Goal: Information Seeking & Learning: Learn about a topic

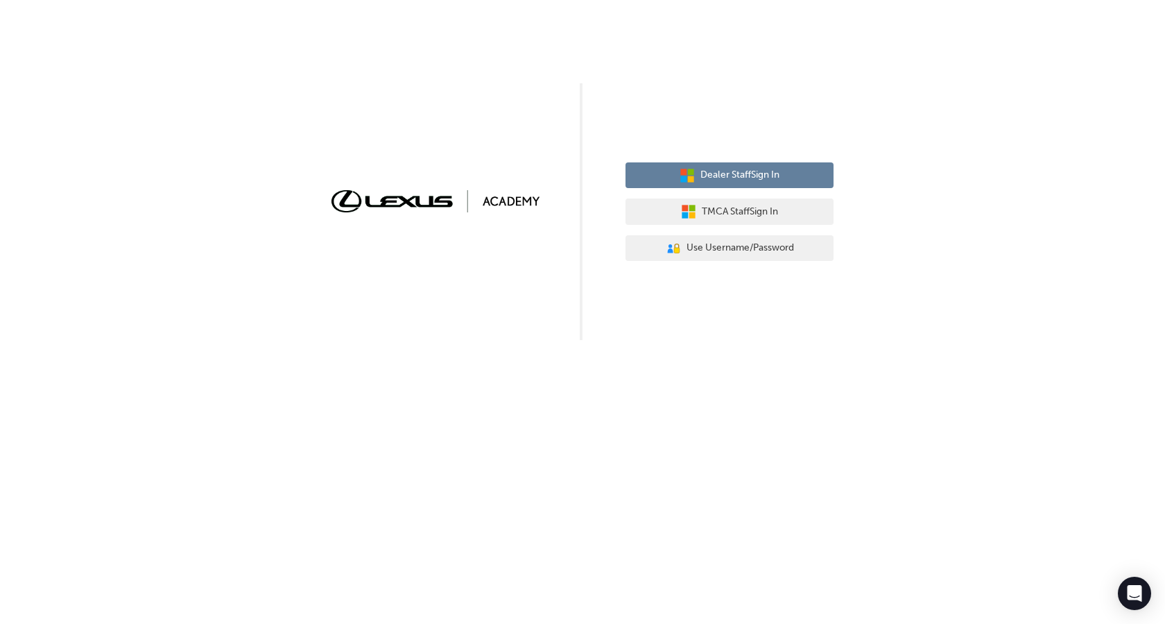
click at [767, 176] on span "Dealer Staff Sign In" at bounding box center [740, 175] width 79 height 16
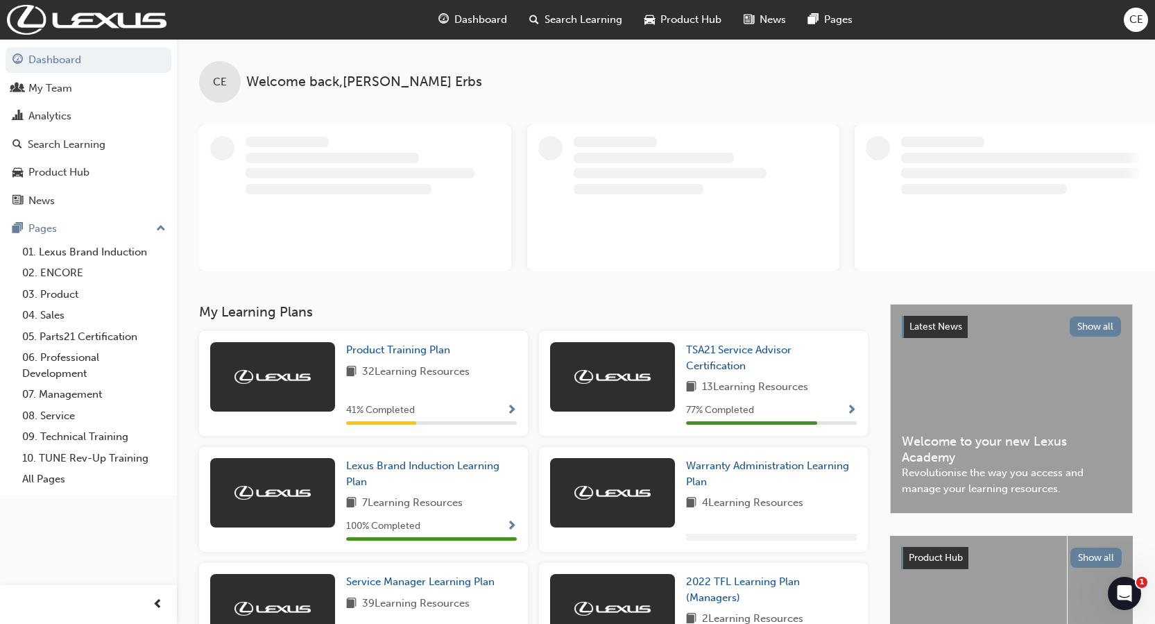
click at [545, 17] on span "Search Learning" at bounding box center [584, 20] width 78 height 16
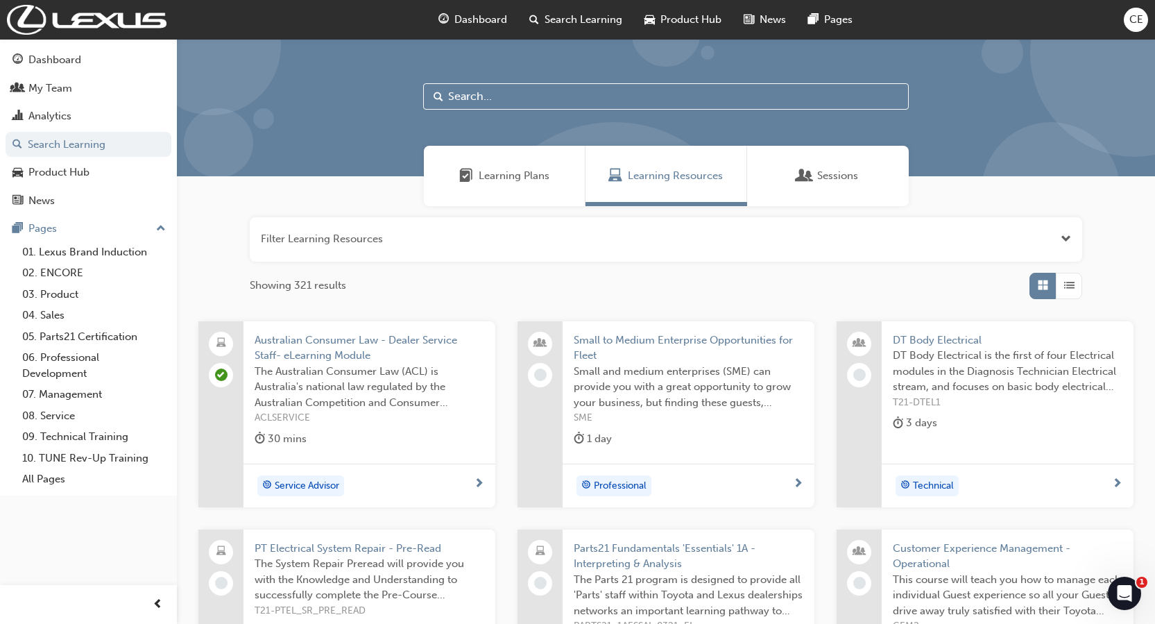
click at [501, 95] on input "text" at bounding box center [666, 96] width 486 height 26
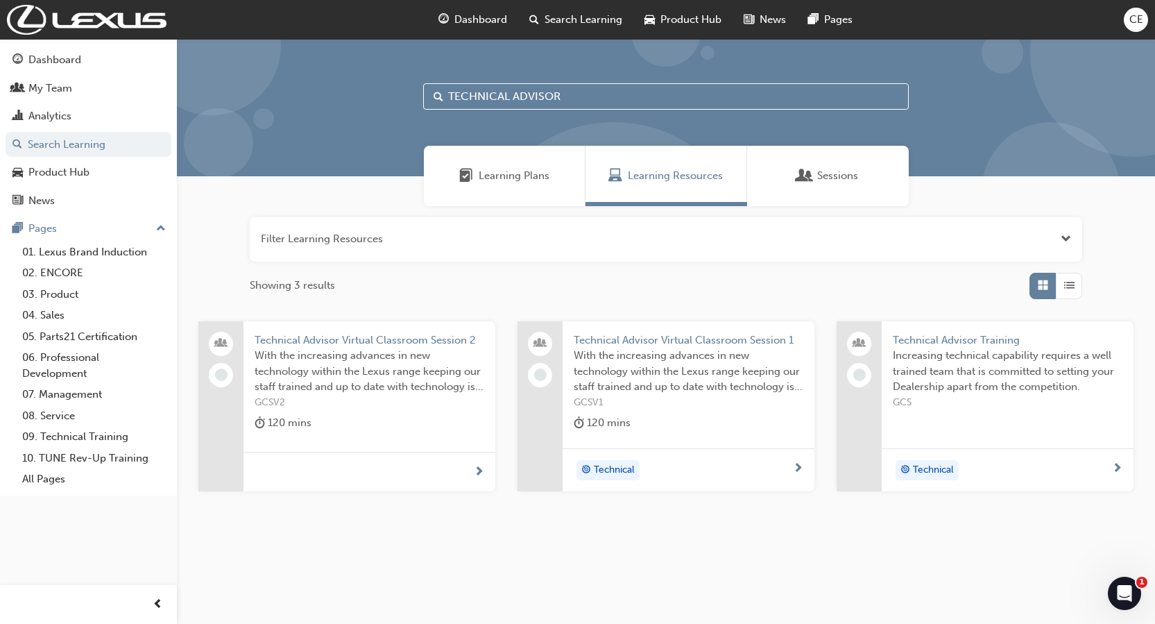
type input "TECHNICAL ADVISOR"
click at [908, 342] on span "Technical Advisor Training" at bounding box center [1008, 340] width 230 height 16
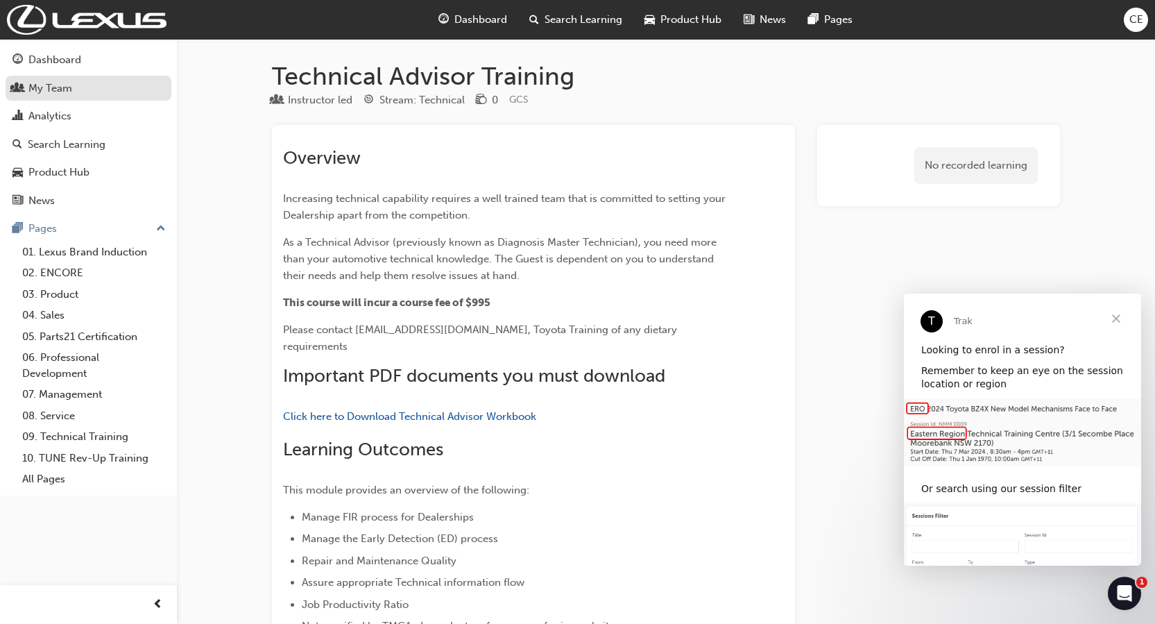
click at [19, 83] on span "people-icon" at bounding box center [17, 89] width 10 height 12
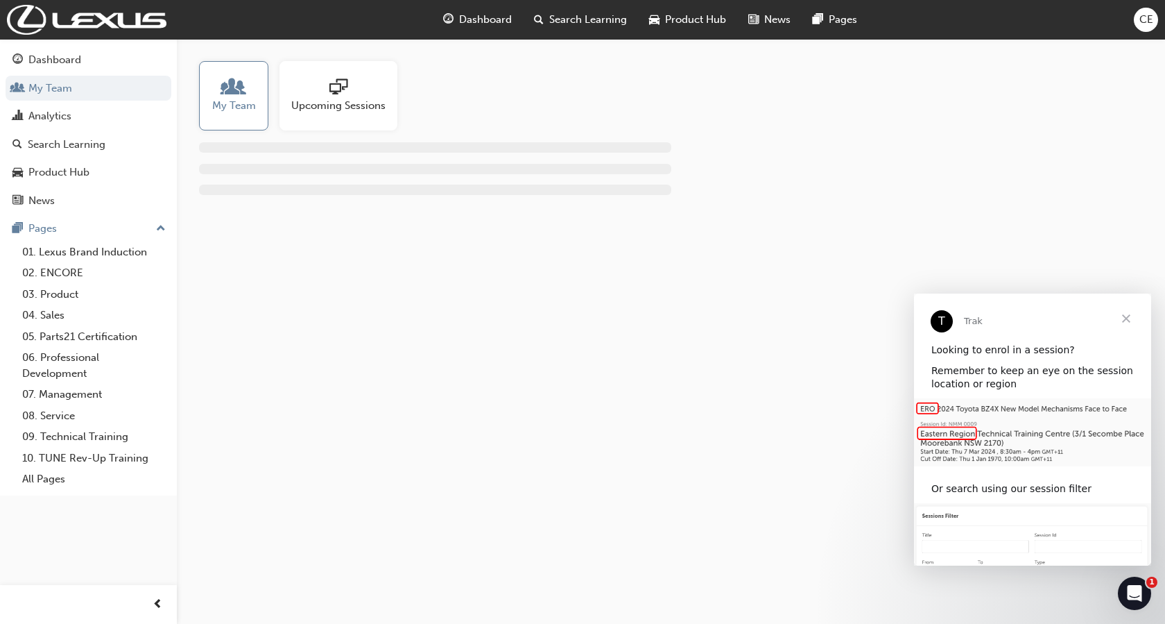
click at [226, 91] on span "people-icon" at bounding box center [234, 87] width 18 height 19
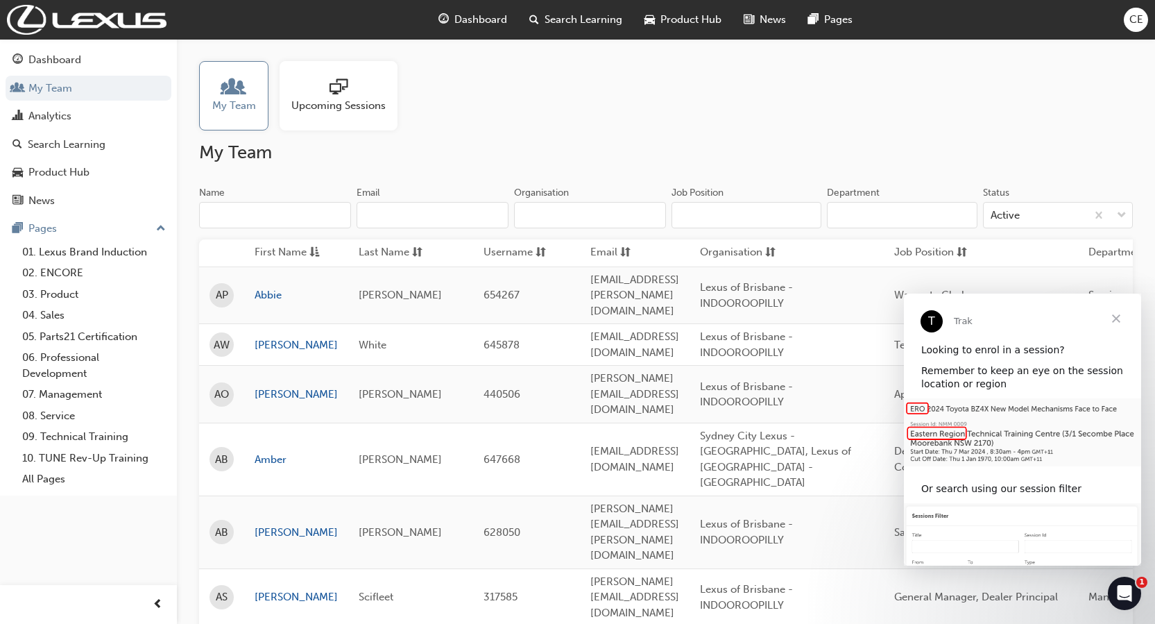
click at [226, 91] on span "people-icon" at bounding box center [234, 87] width 18 height 19
click at [261, 214] on input "Name" at bounding box center [275, 215] width 152 height 26
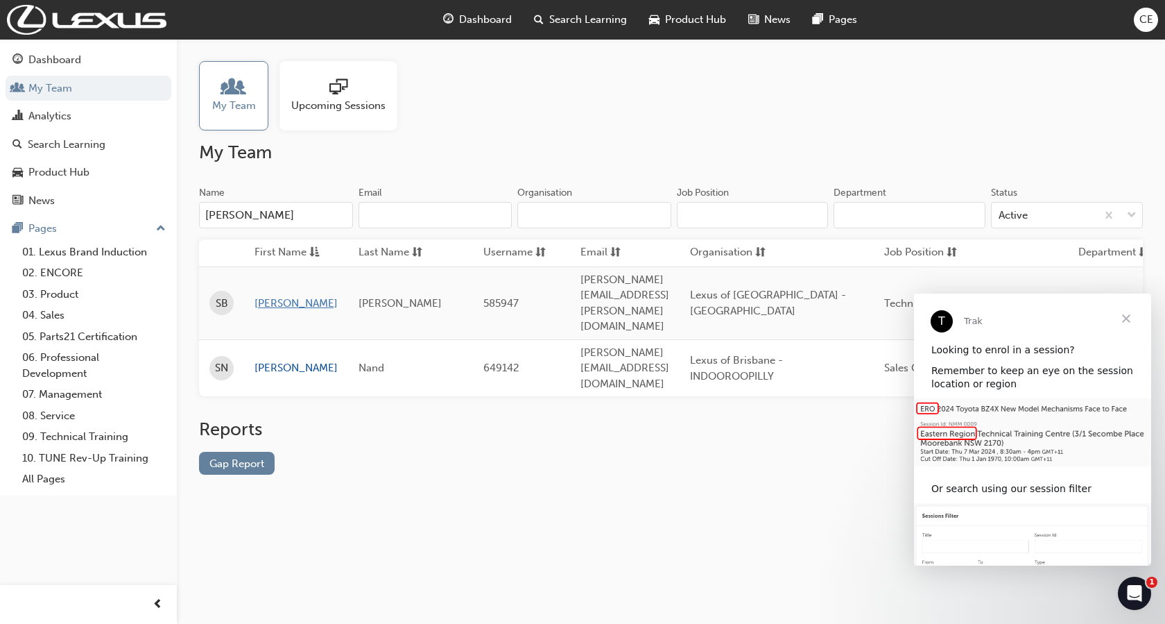
type input "SHAUN"
click at [274, 296] on link "Shaun" at bounding box center [296, 304] width 83 height 16
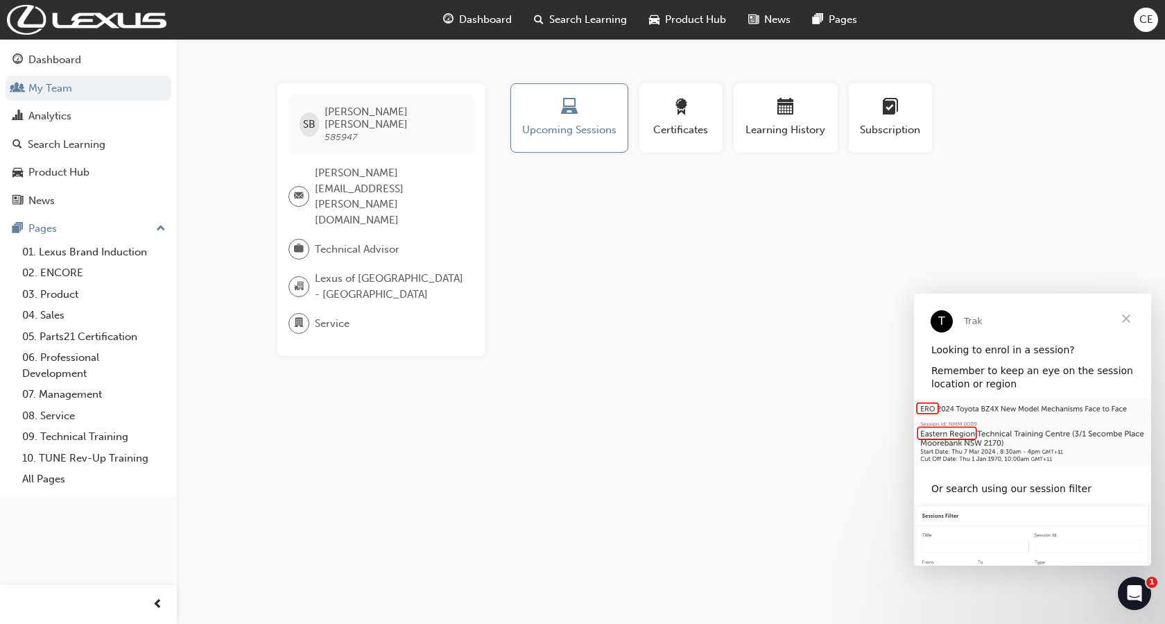
click at [1130, 313] on span "Close" at bounding box center [1127, 318] width 50 height 50
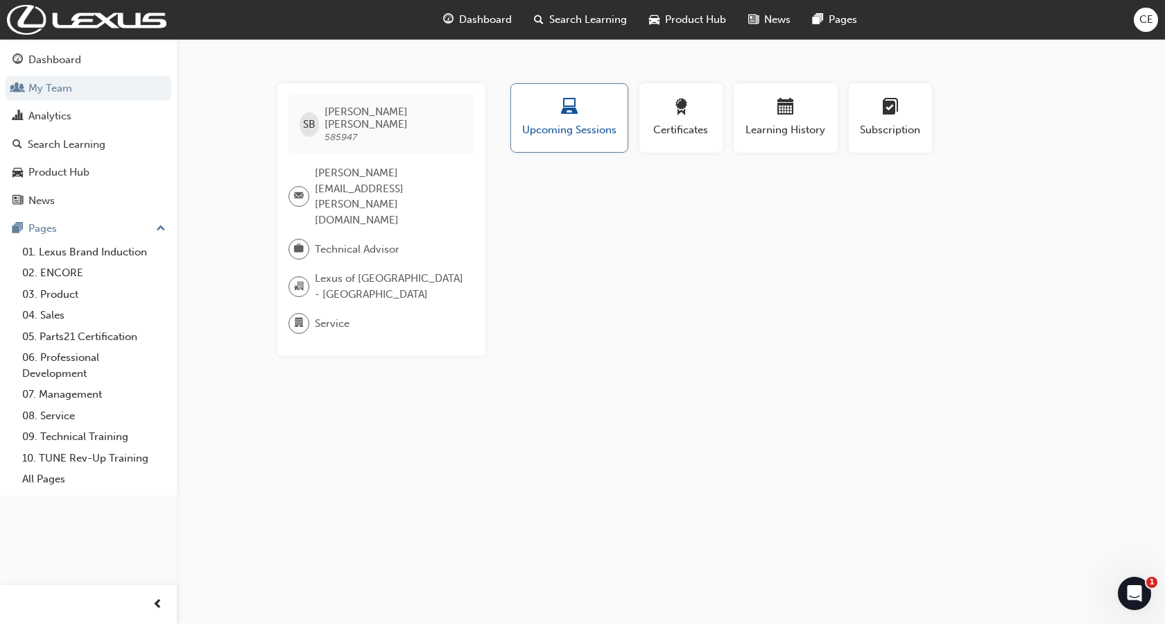
click at [595, 142] on button "Upcoming Sessions" at bounding box center [570, 117] width 118 height 69
click at [161, 225] on span "up-icon" at bounding box center [161, 229] width 10 height 18
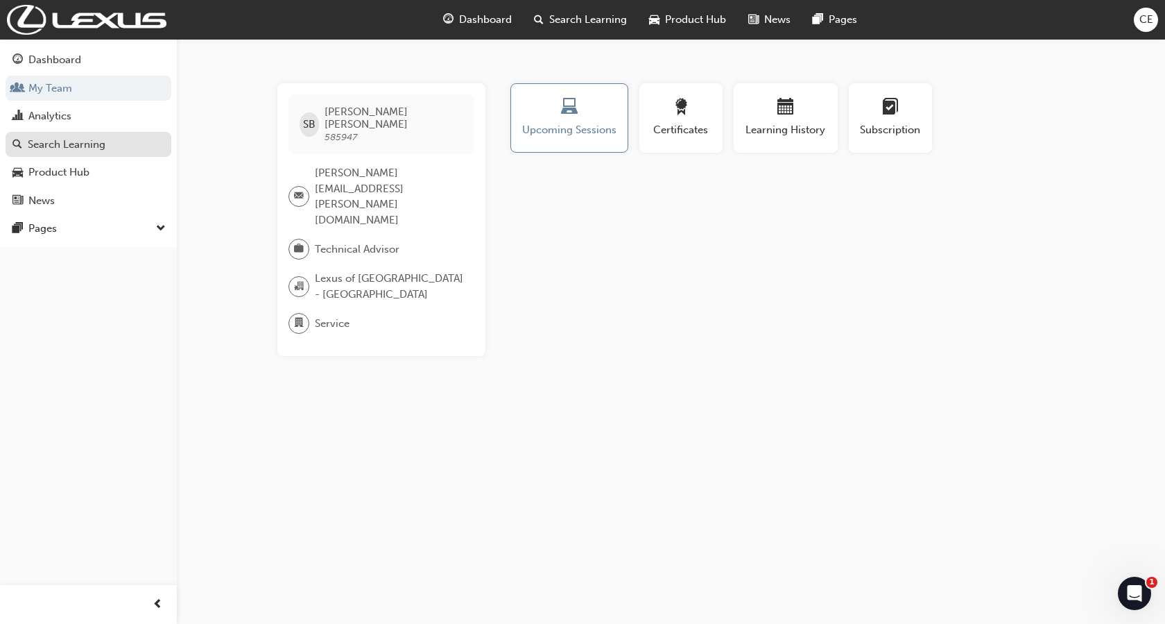
click at [62, 141] on div "Search Learning" at bounding box center [67, 145] width 78 height 16
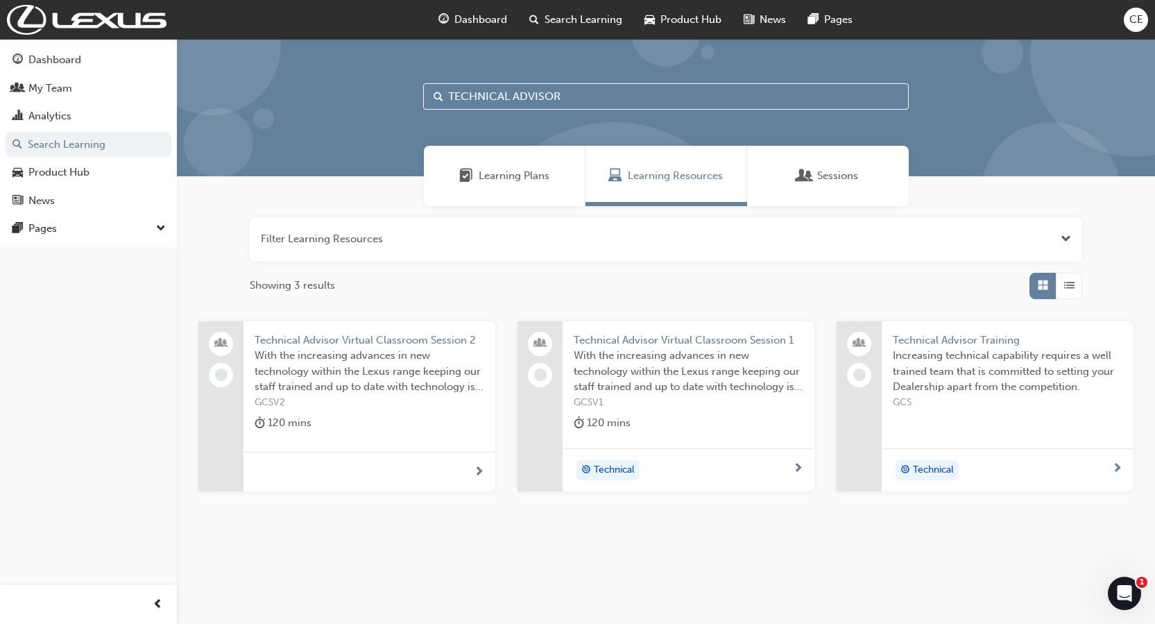
click at [830, 178] on span "Sessions" at bounding box center [837, 176] width 41 height 16
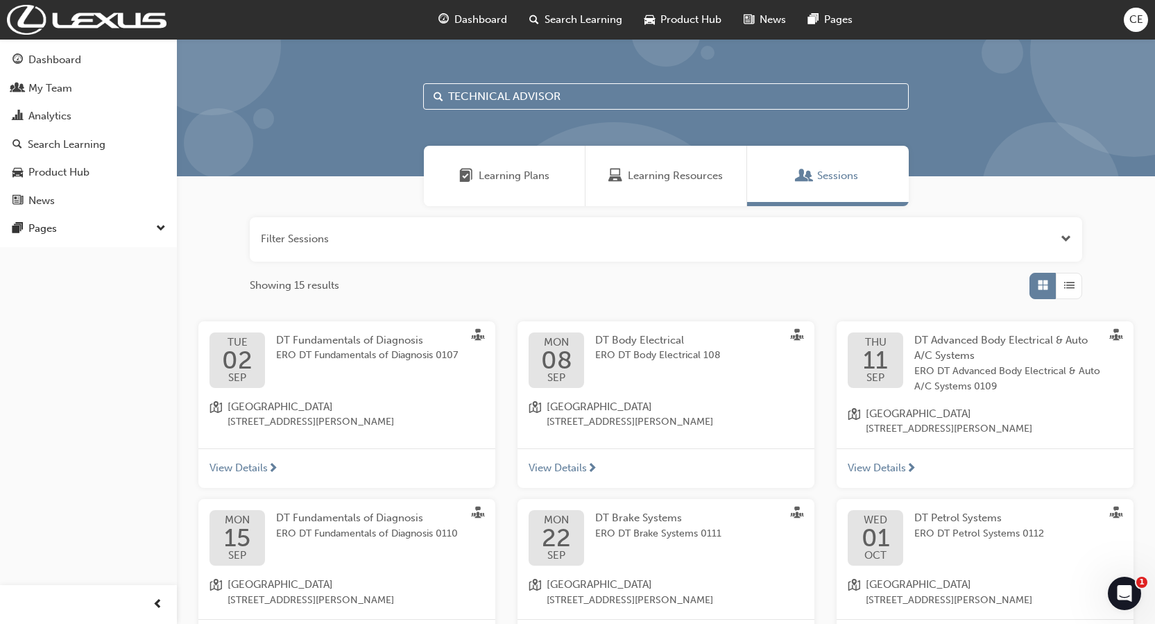
click at [654, 189] on div "Learning Resources" at bounding box center [667, 176] width 162 height 60
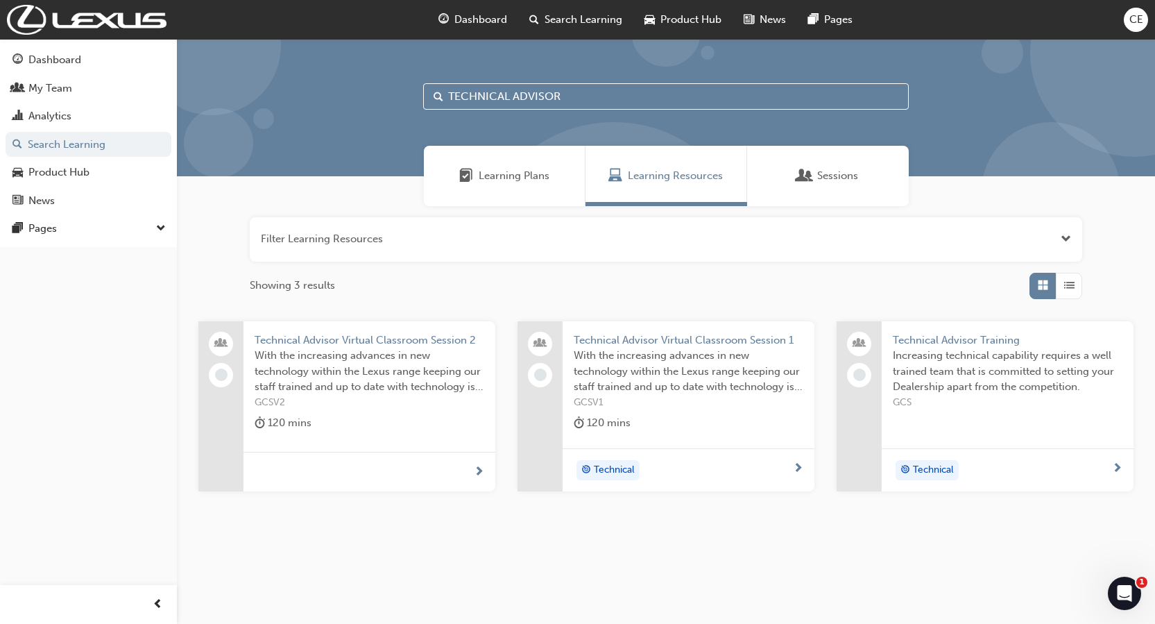
click at [520, 182] on span "Learning Plans" at bounding box center [514, 176] width 71 height 16
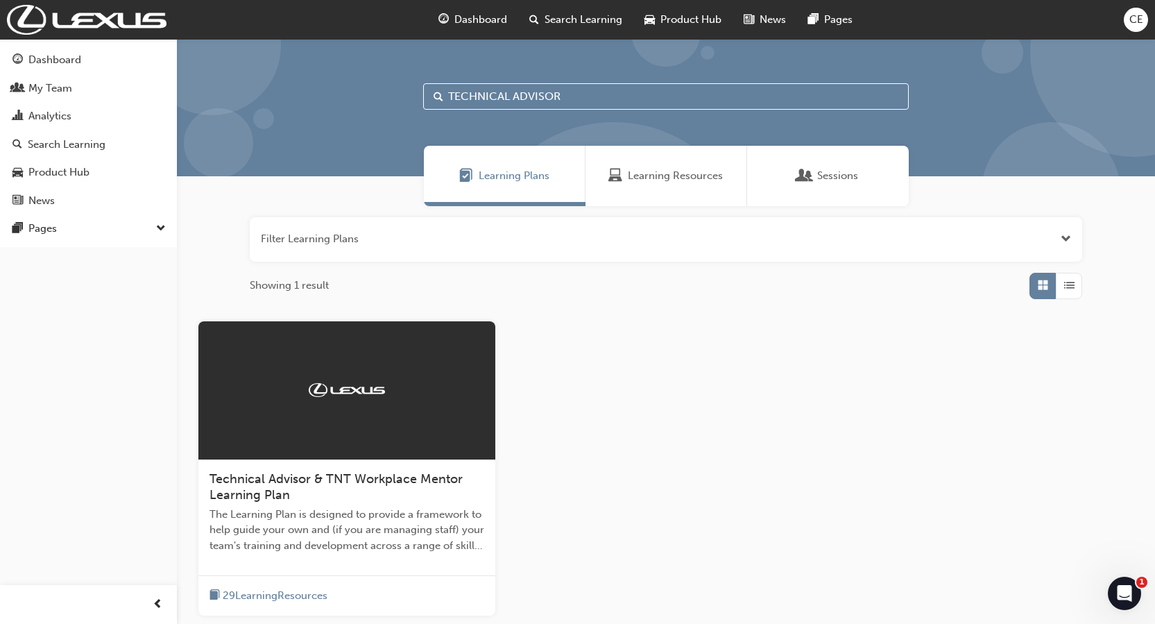
click at [302, 484] on span "Technical Advisor & TNT Workplace Mentor Learning Plan" at bounding box center [336, 487] width 253 height 32
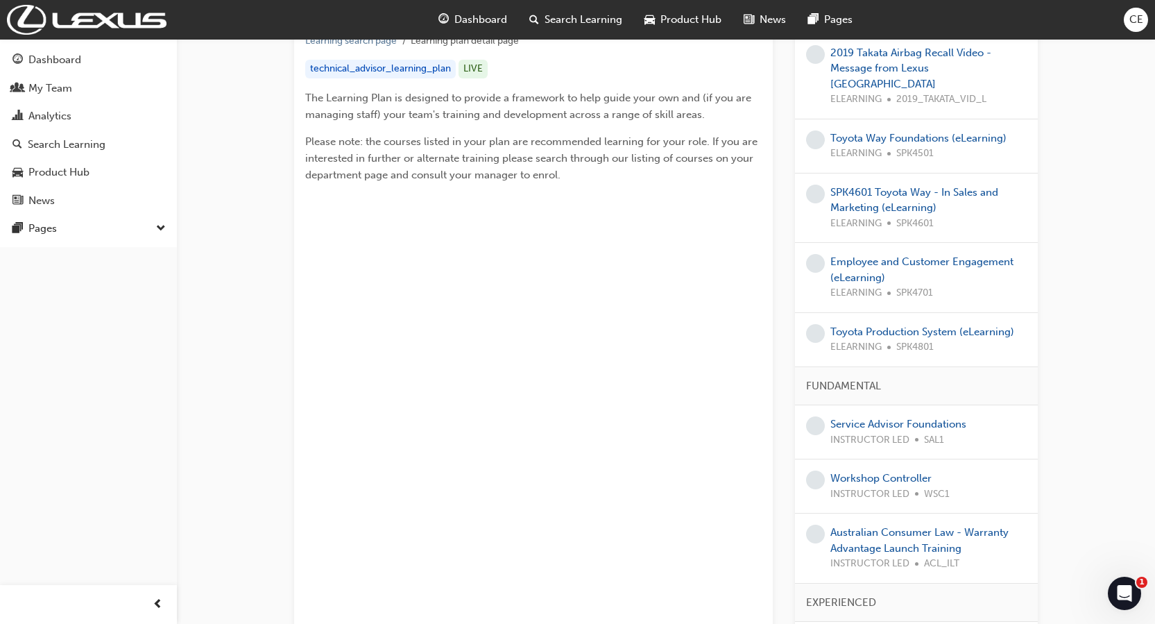
scroll to position [276, 0]
click at [900, 471] on link "Workshop Controller" at bounding box center [880, 477] width 101 height 12
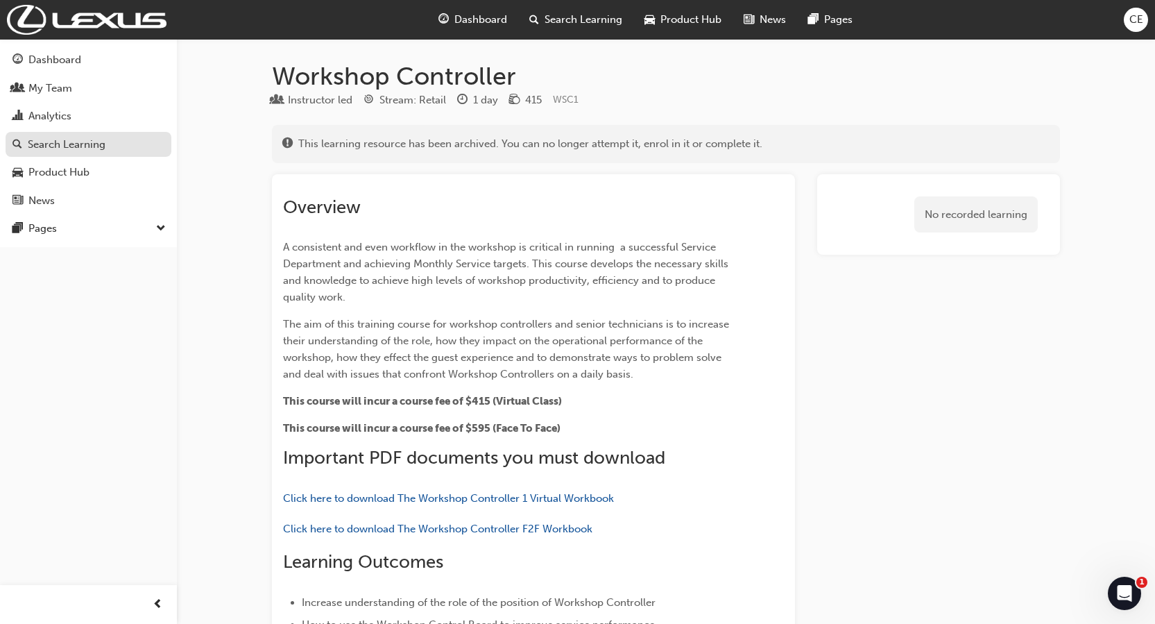
click at [20, 145] on span "search-icon" at bounding box center [17, 145] width 10 height 12
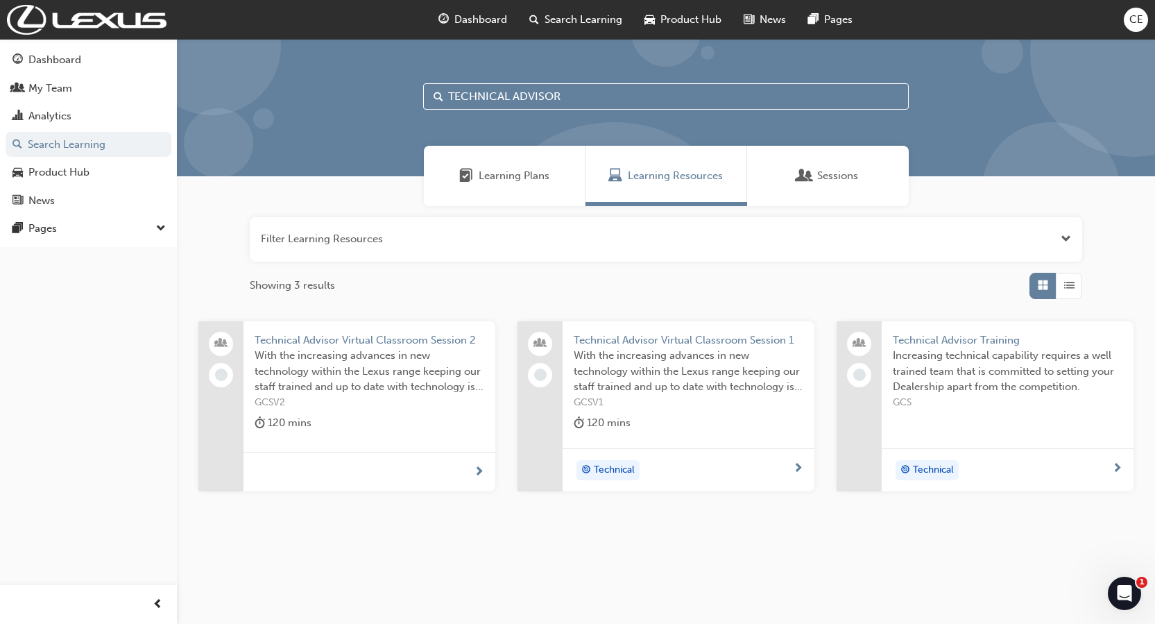
click at [1078, 281] on div "button" at bounding box center [1069, 286] width 26 height 26
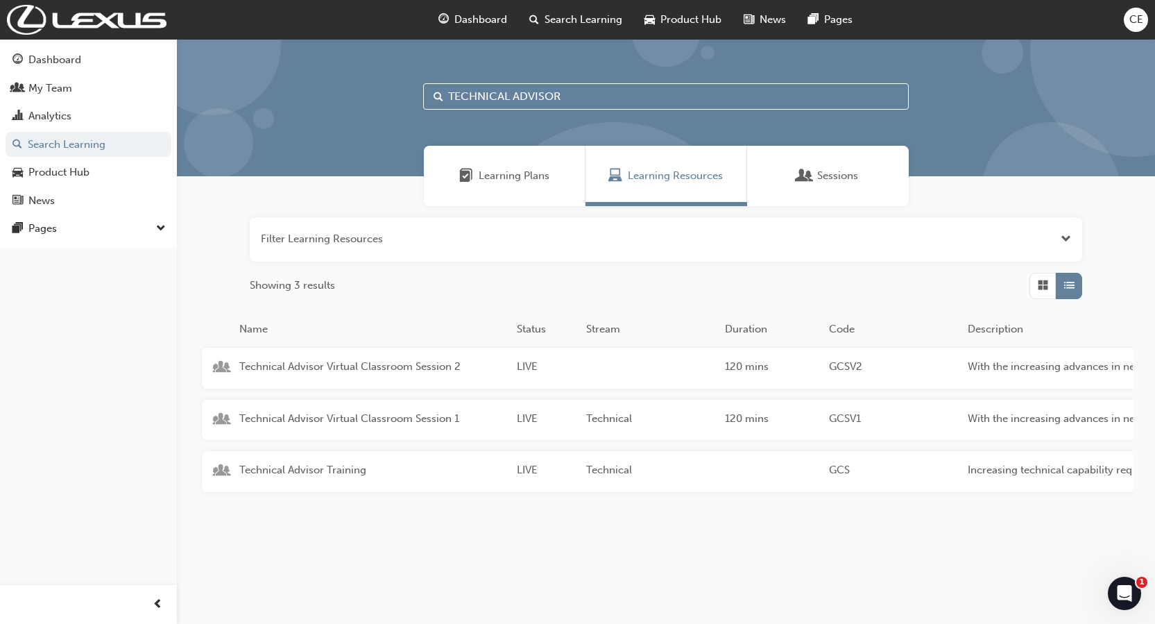
click at [798, 169] on span "Sessions" at bounding box center [805, 176] width 14 height 16
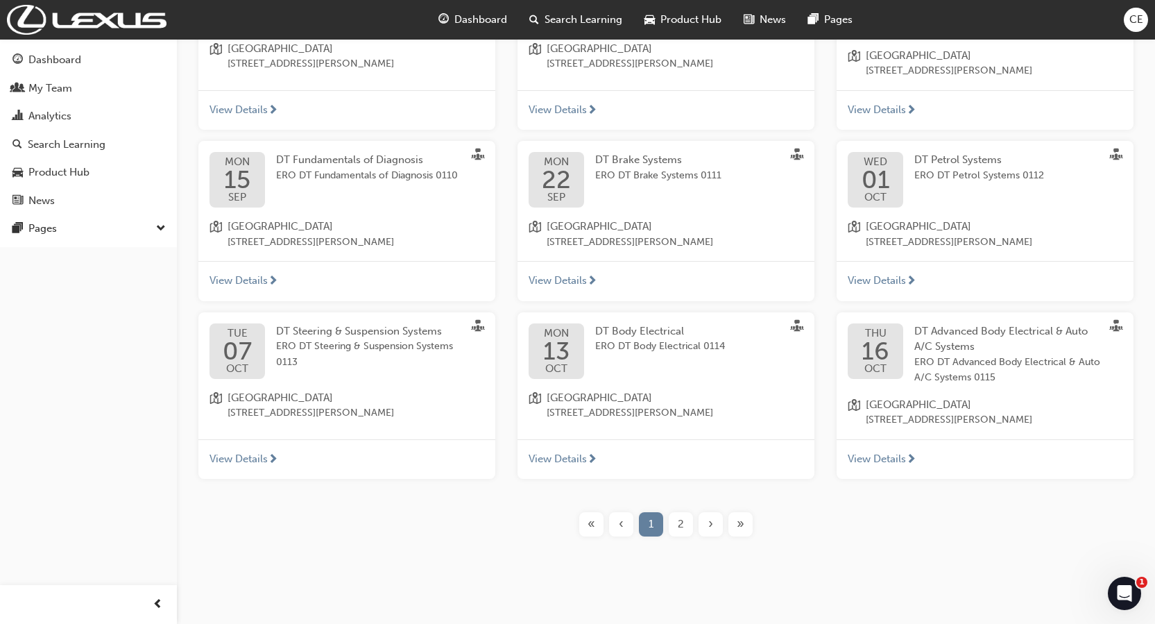
scroll to position [361, 0]
click at [682, 529] on div "2" at bounding box center [681, 521] width 24 height 24
click at [680, 522] on span "2" at bounding box center [681, 521] width 6 height 16
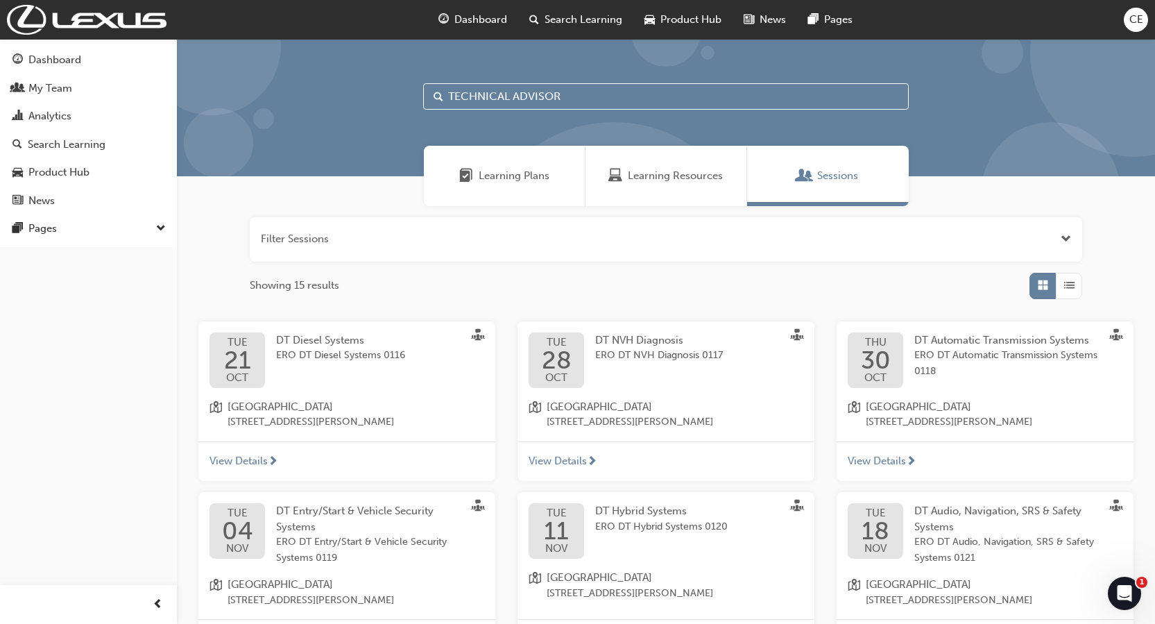
drag, startPoint x: 600, startPoint y: 98, endPoint x: 417, endPoint y: 105, distance: 183.3
click at [417, 105] on div "TECHNICAL ADVISOR" at bounding box center [666, 107] width 978 height 137
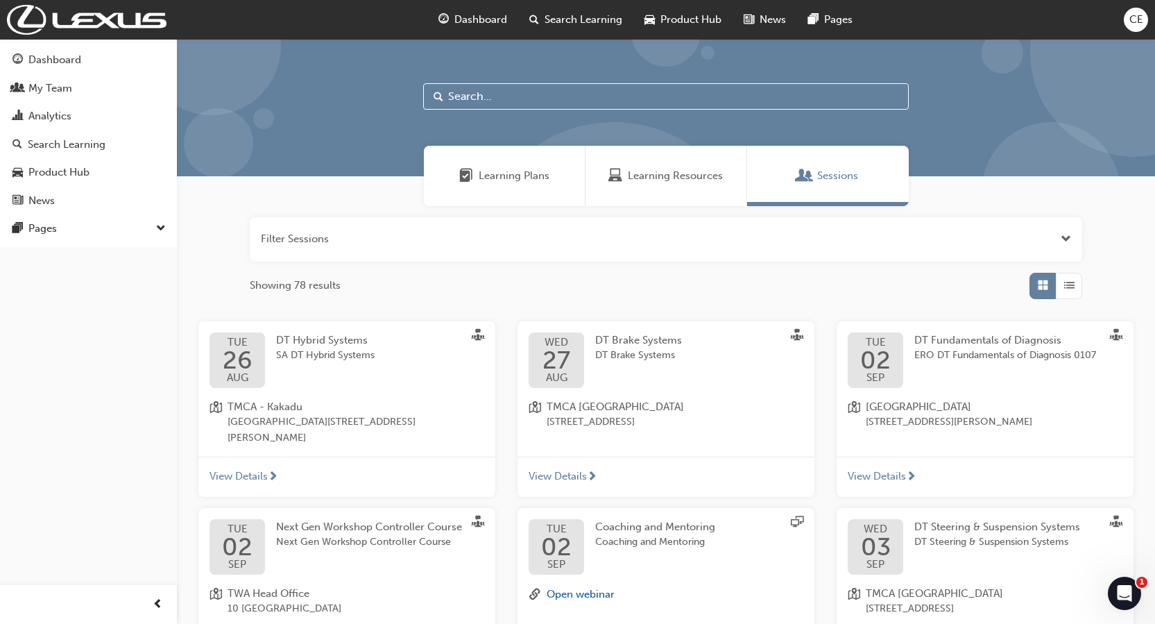
click at [570, 24] on span "Search Learning" at bounding box center [584, 20] width 78 height 16
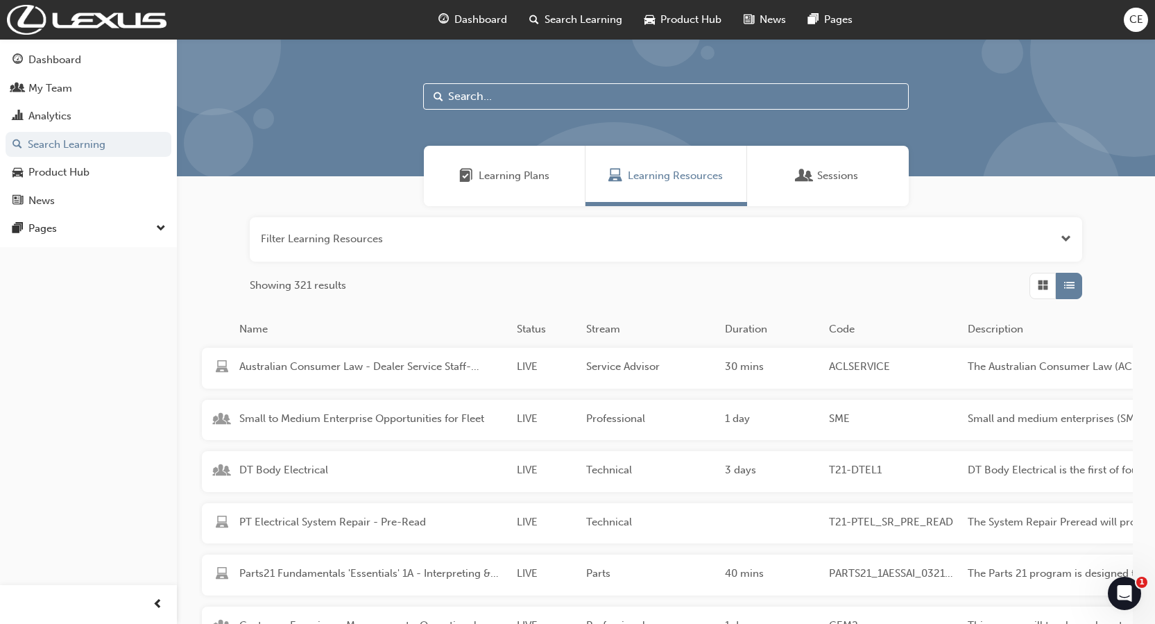
click at [537, 99] on input "text" at bounding box center [666, 96] width 486 height 26
click at [819, 175] on span "Sessions" at bounding box center [837, 176] width 41 height 16
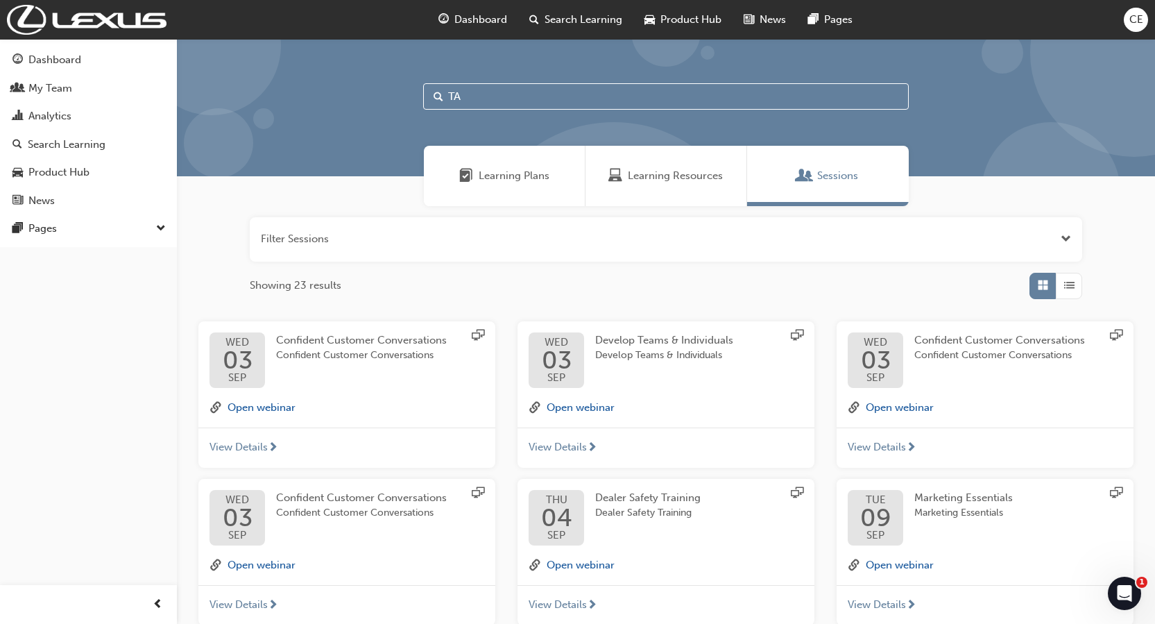
click at [923, 225] on button "button" at bounding box center [666, 239] width 832 height 44
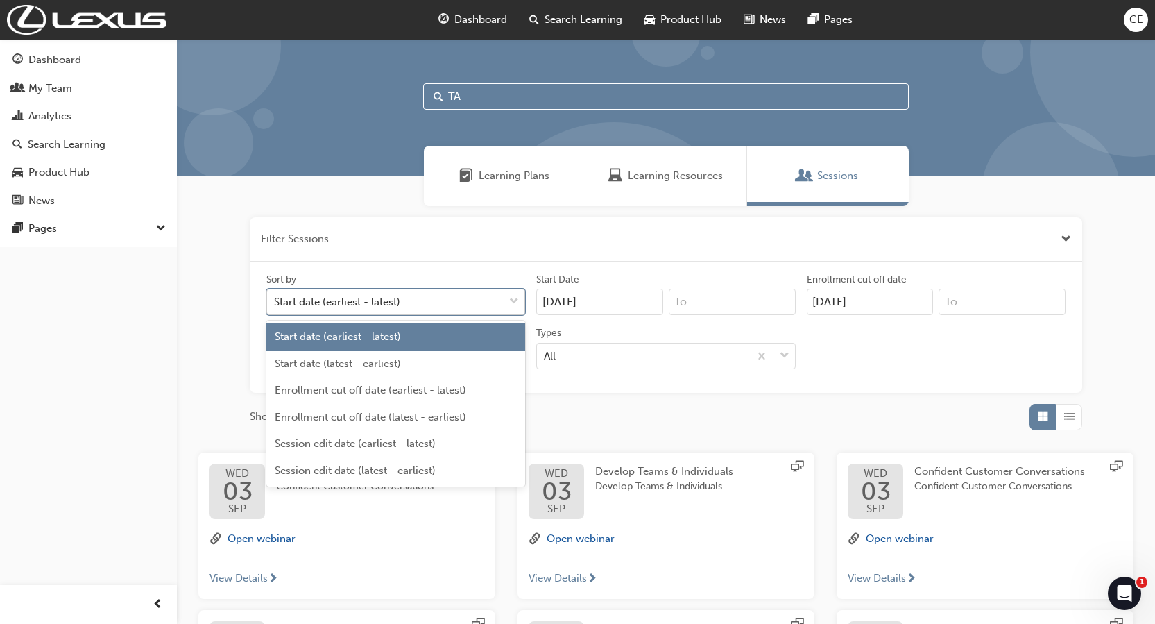
click at [504, 304] on div "Start date (earliest - latest)" at bounding box center [395, 302] width 259 height 26
click at [275, 304] on input "Sort by option Start date (earliest - latest) focused, 1 of 6. 6 results availa…" at bounding box center [274, 302] width 1 height 12
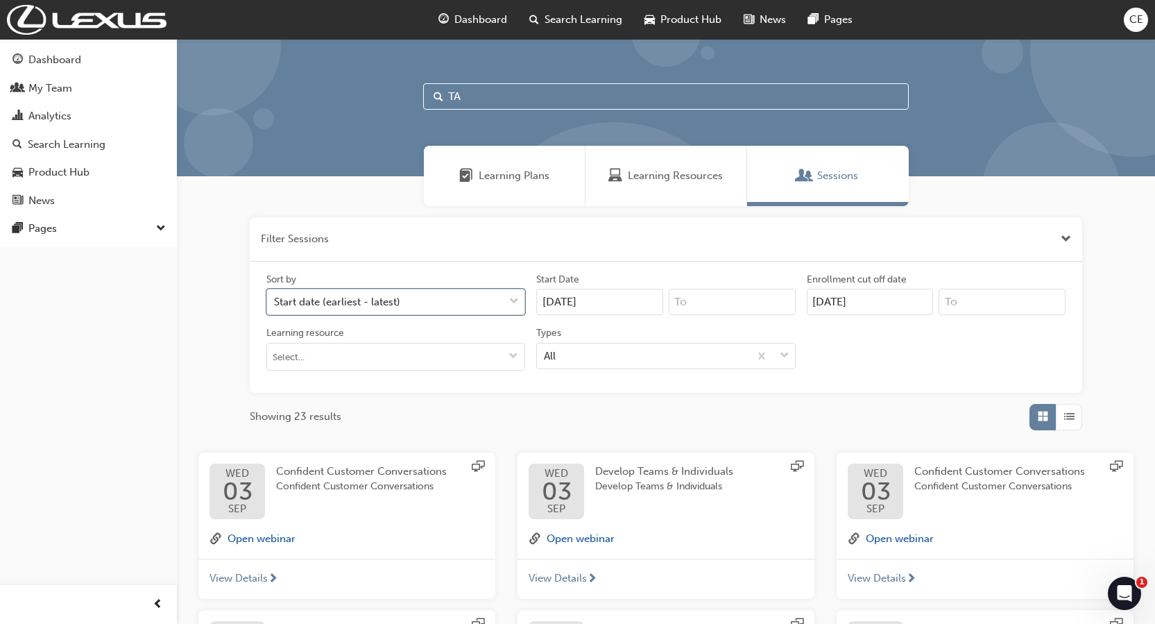
click at [504, 304] on div at bounding box center [514, 301] width 21 height 25
click at [275, 304] on input "Sort by 0 results available. Select is focused ,type to refine list, press Down…" at bounding box center [274, 302] width 1 height 12
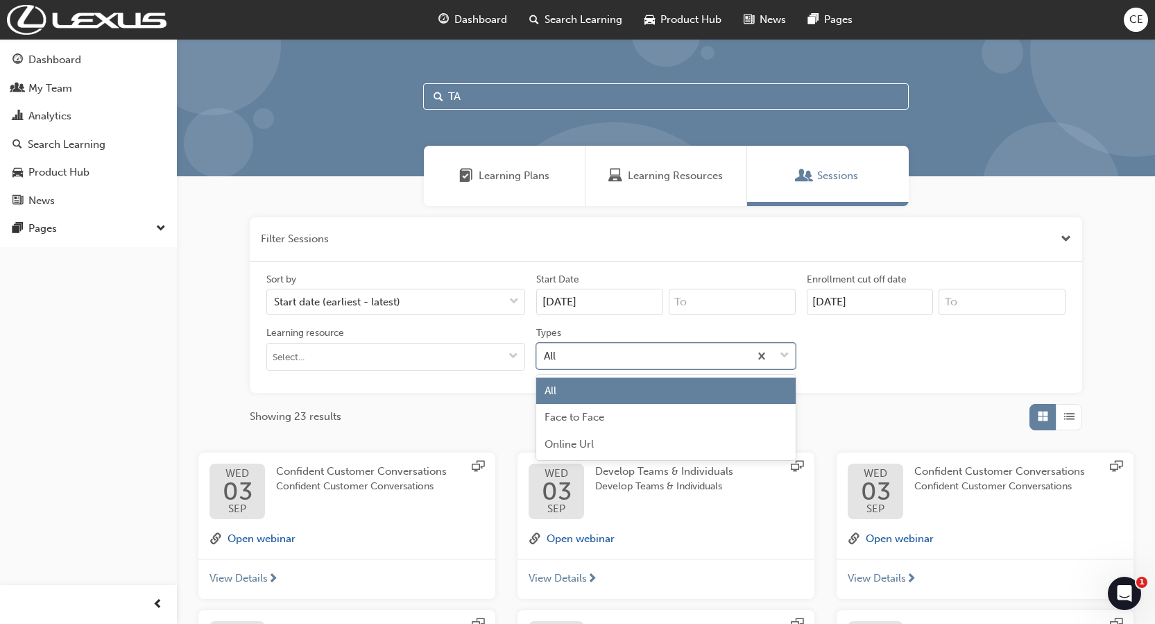
click at [785, 364] on span "down-icon" at bounding box center [785, 356] width 10 height 18
click at [545, 361] on input "Types option All focused, 1 of 3. 3 results available. Use Up and Down to choos…" at bounding box center [544, 355] width 1 height 12
click at [695, 406] on div "Face to Face" at bounding box center [665, 417] width 259 height 27
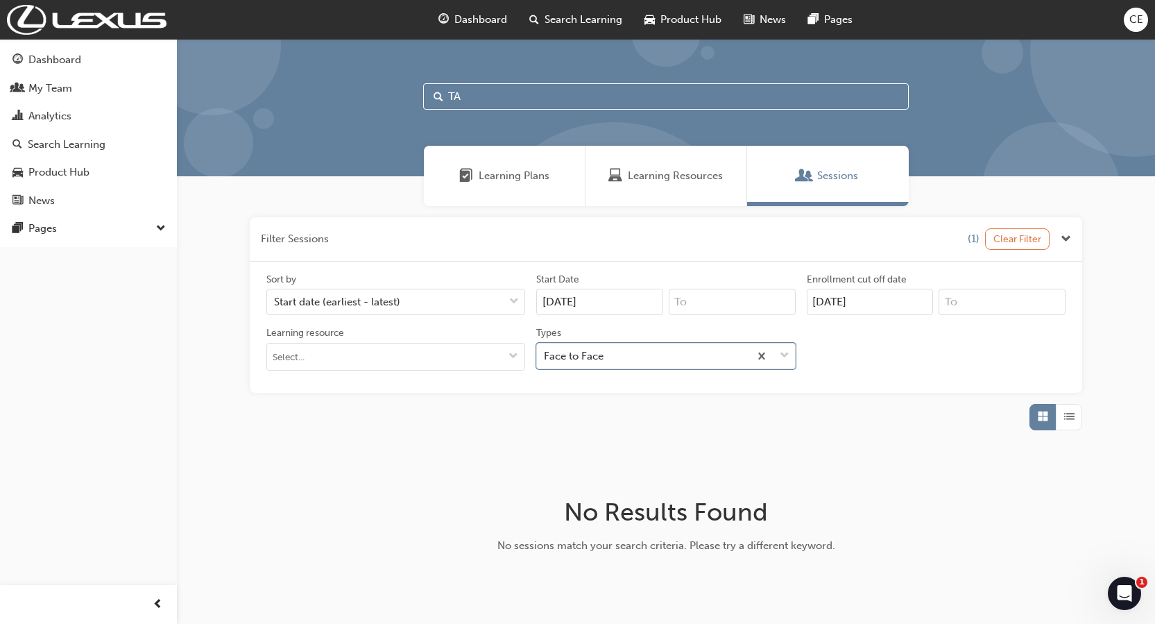
click at [1026, 240] on button "Clear Filter" at bounding box center [1017, 239] width 65 height 22
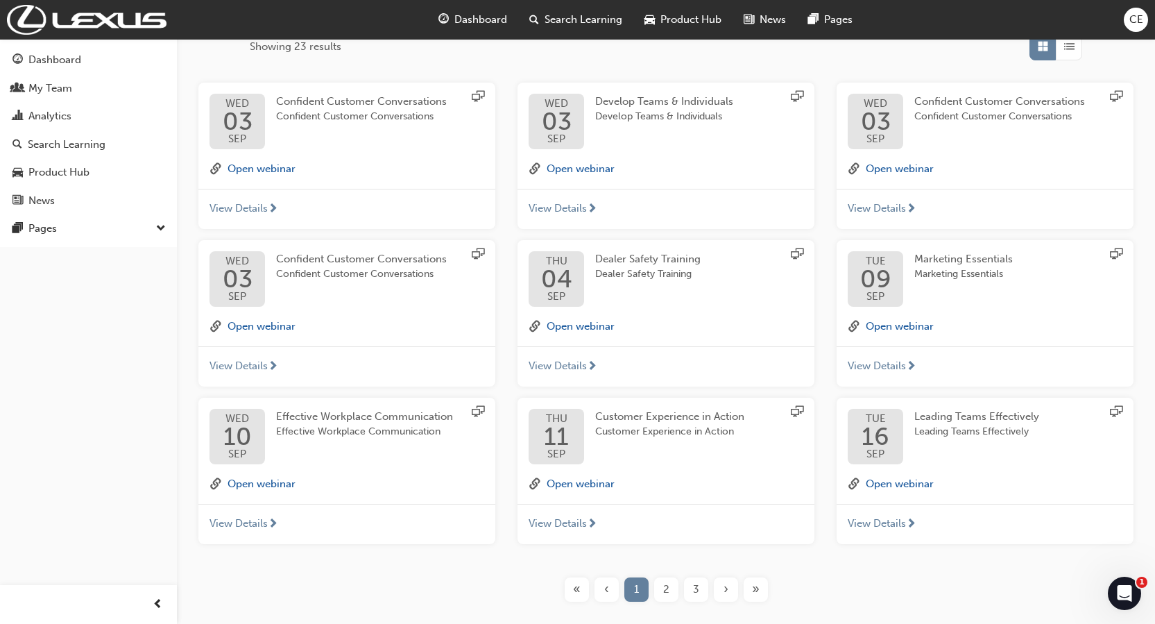
scroll to position [369, 0]
click at [658, 589] on div "2" at bounding box center [666, 590] width 24 height 24
click at [670, 592] on div "2" at bounding box center [666, 590] width 24 height 24
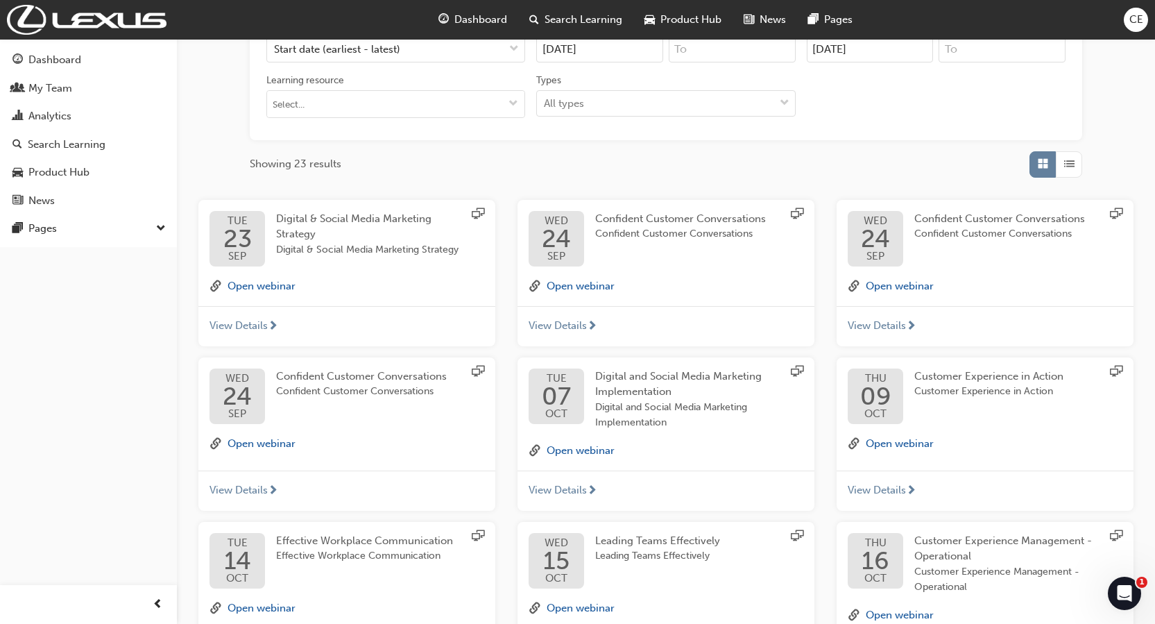
scroll to position [369, 0]
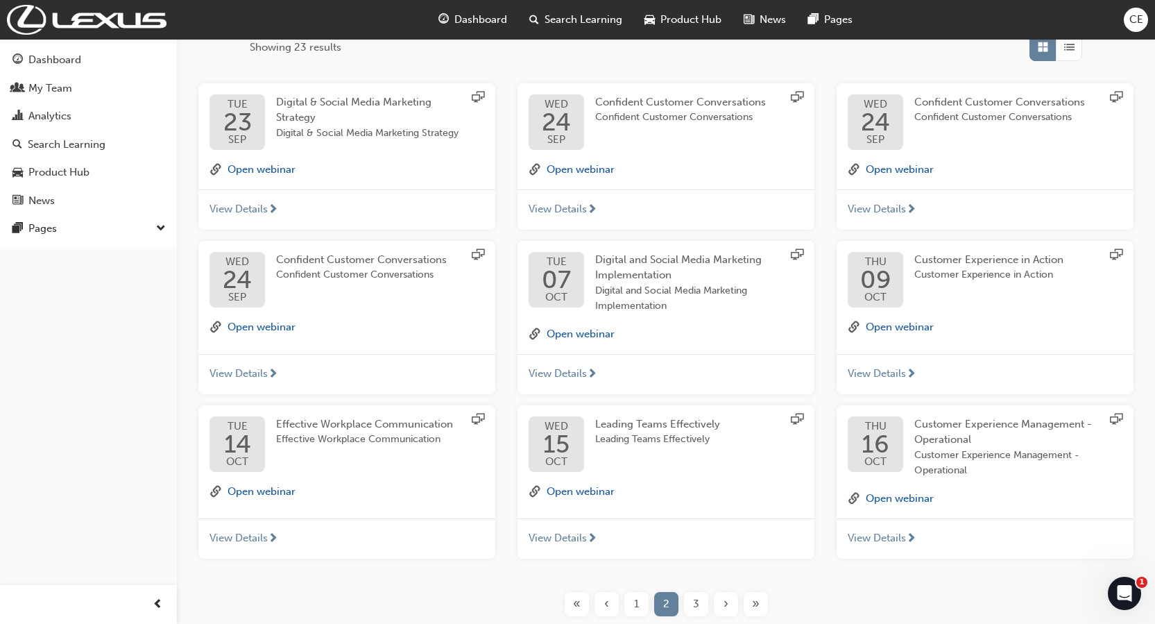
click at [698, 605] on span "3" at bounding box center [696, 604] width 6 height 16
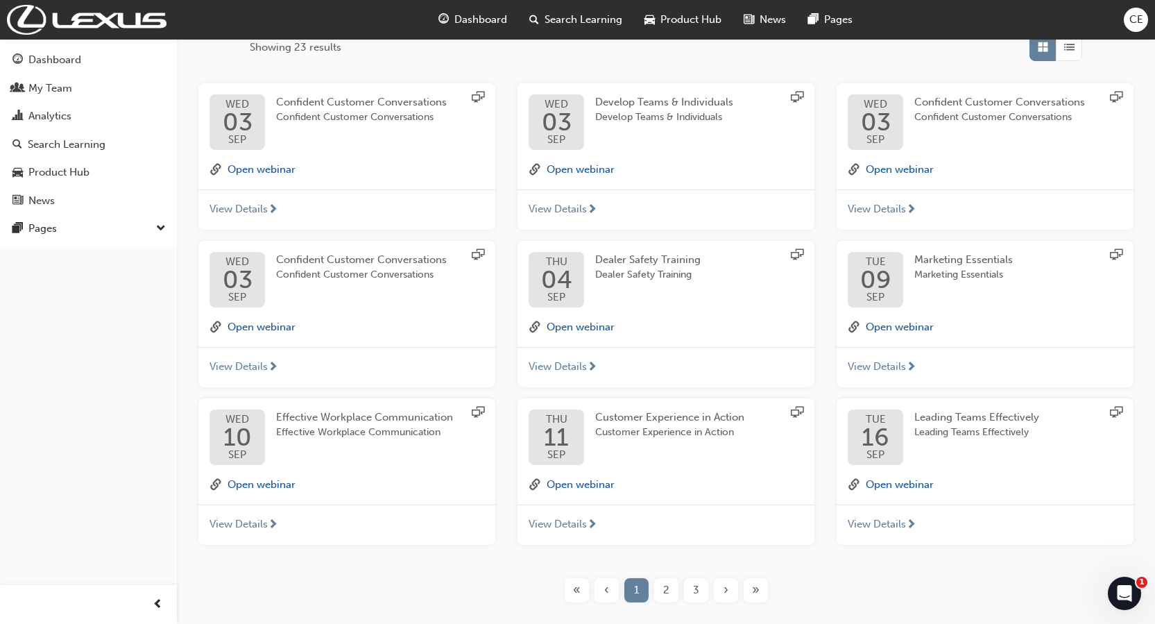
click at [698, 605] on div "Filter Sessions Sort by Start date (earliest - latest) Start Date 20/08/25 Enro…" at bounding box center [666, 225] width 978 height 776
click at [697, 594] on span "3" at bounding box center [696, 590] width 6 height 16
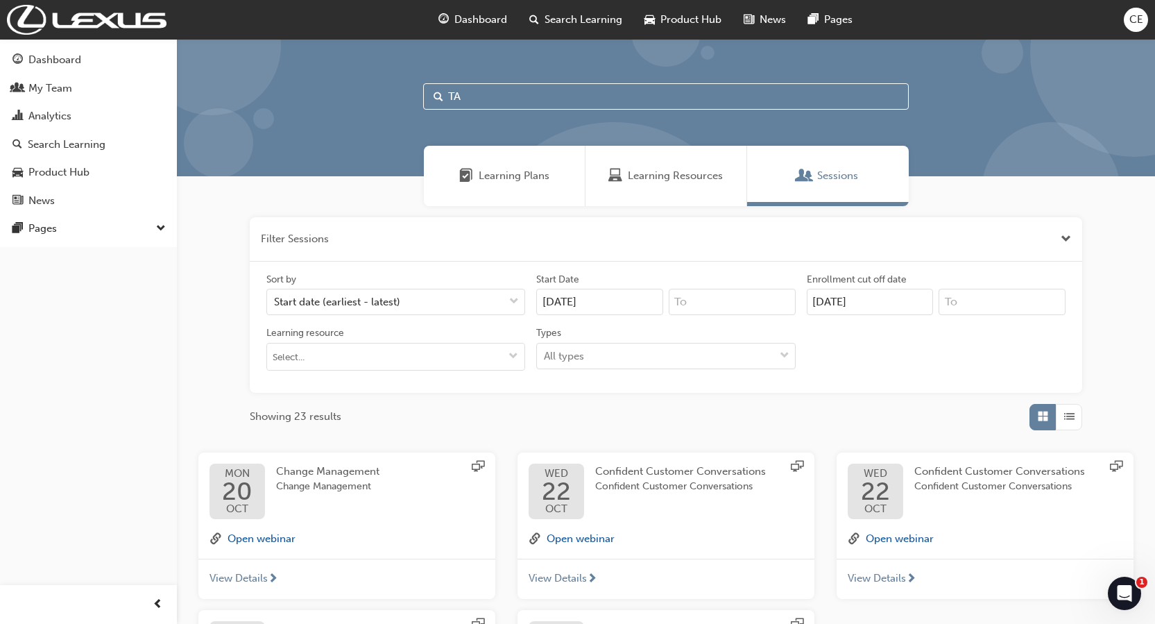
click at [472, 98] on input "TA" at bounding box center [666, 96] width 486 height 26
type input "T"
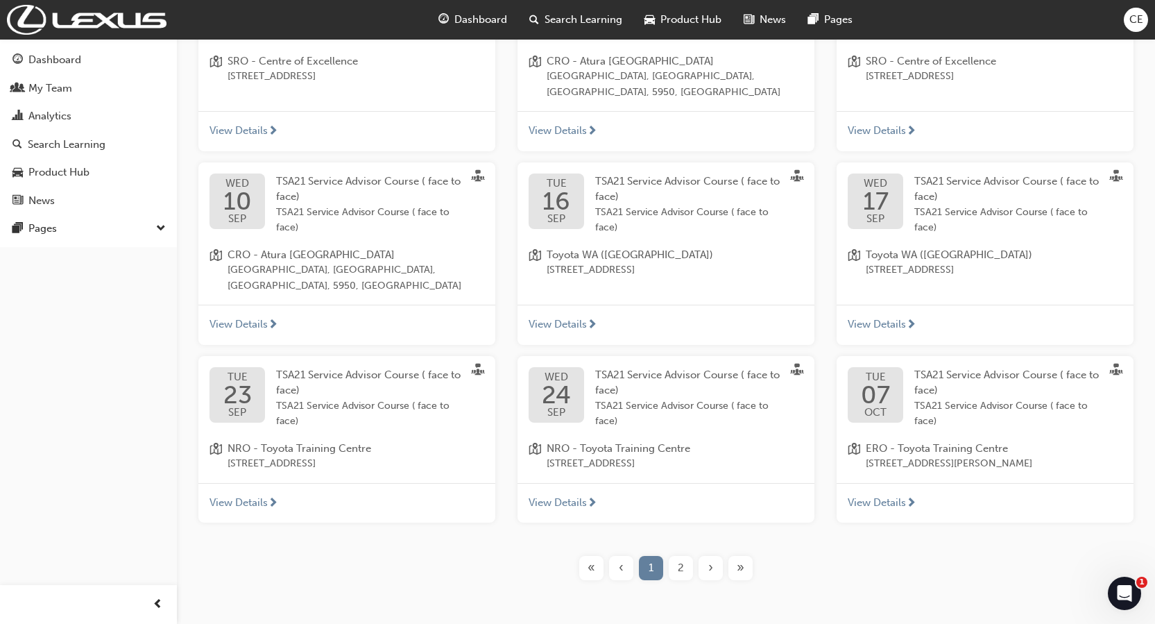
type input "ADVISOR"
click at [681, 560] on span "2" at bounding box center [681, 568] width 6 height 16
